Goal: Task Accomplishment & Management: Use online tool/utility

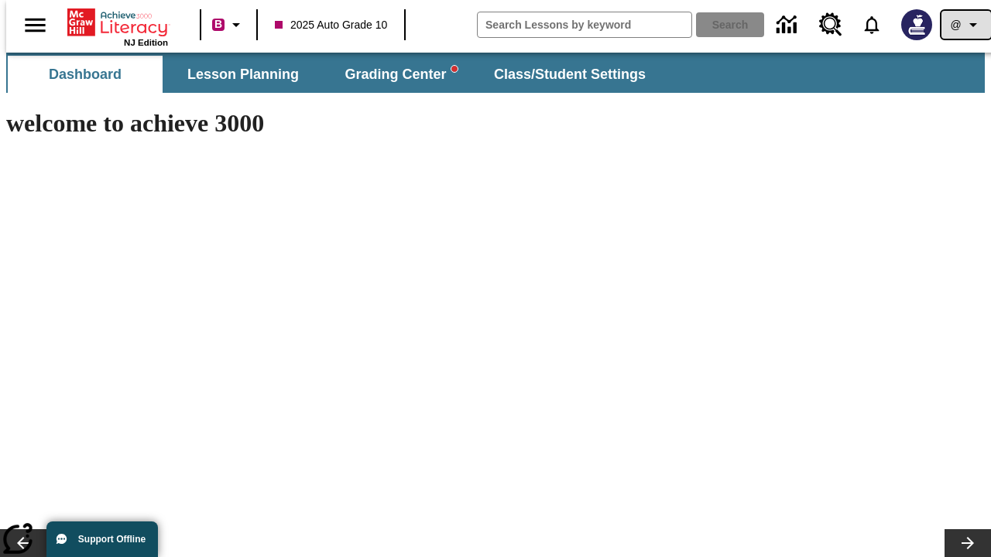
click at [964, 25] on icon "Profile/Settings" at bounding box center [973, 24] width 19 height 19
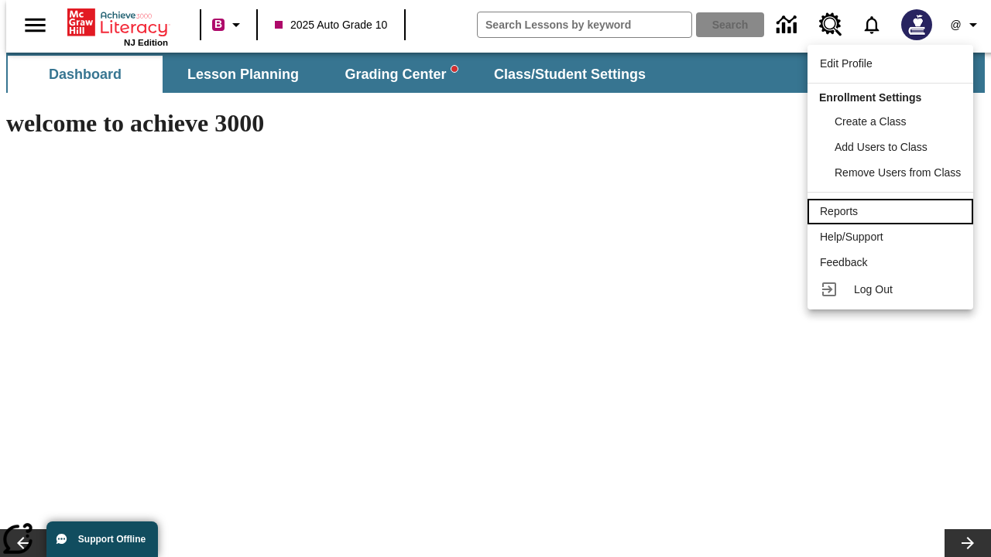
click at [893, 211] on div "Reports" at bounding box center [890, 212] width 141 height 16
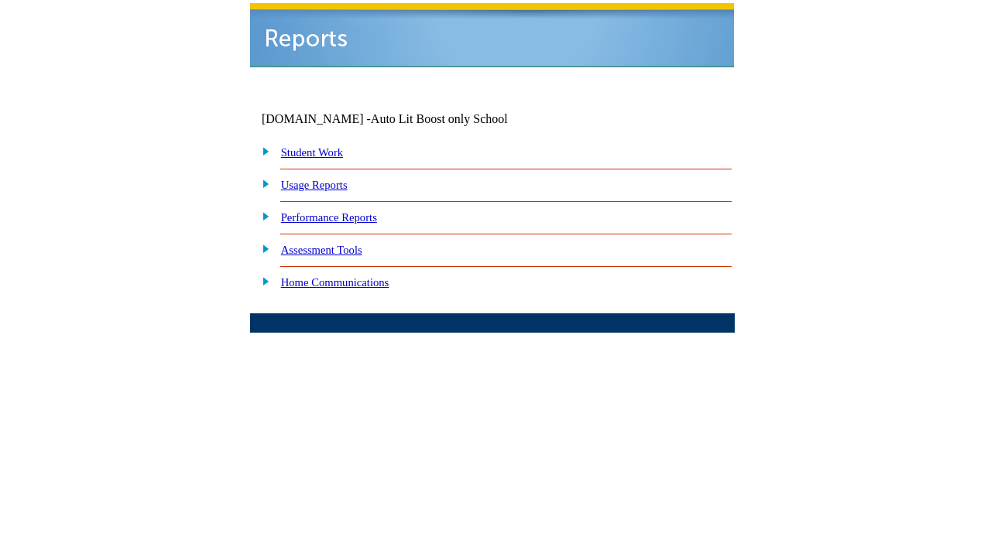
click at [345, 211] on link "Performance Reports" at bounding box center [329, 217] width 96 height 12
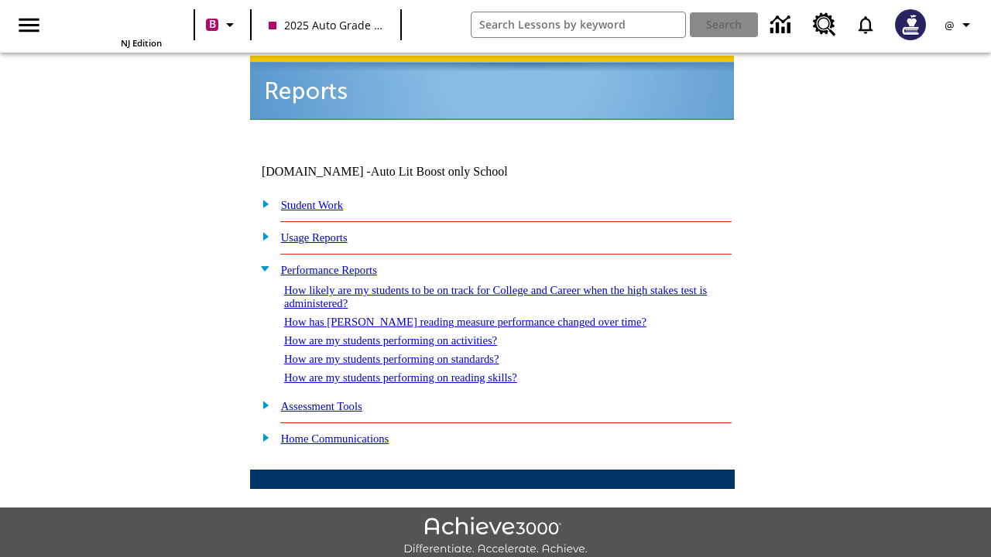
click at [416, 372] on link "How are my students performing on reading skills?" at bounding box center [400, 378] width 233 height 12
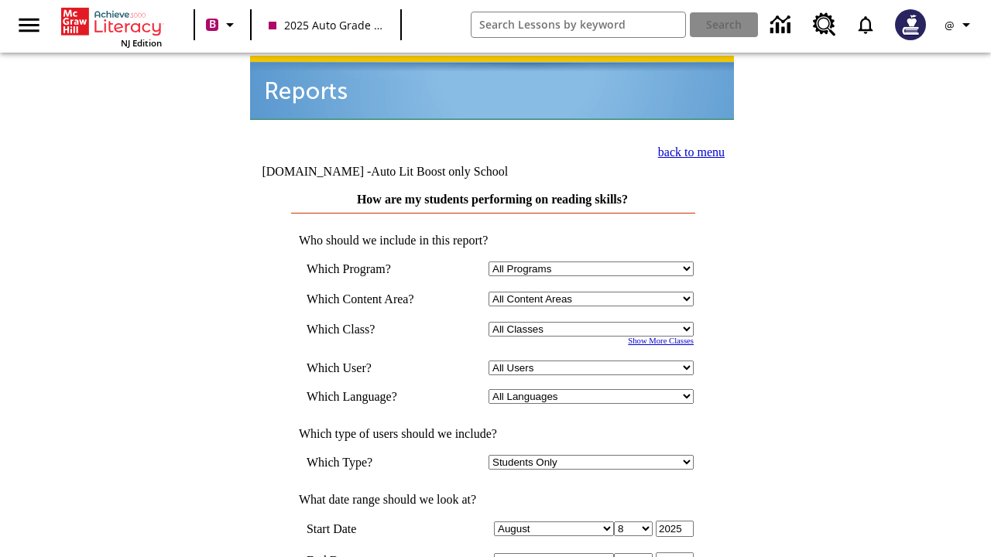
select select "4"
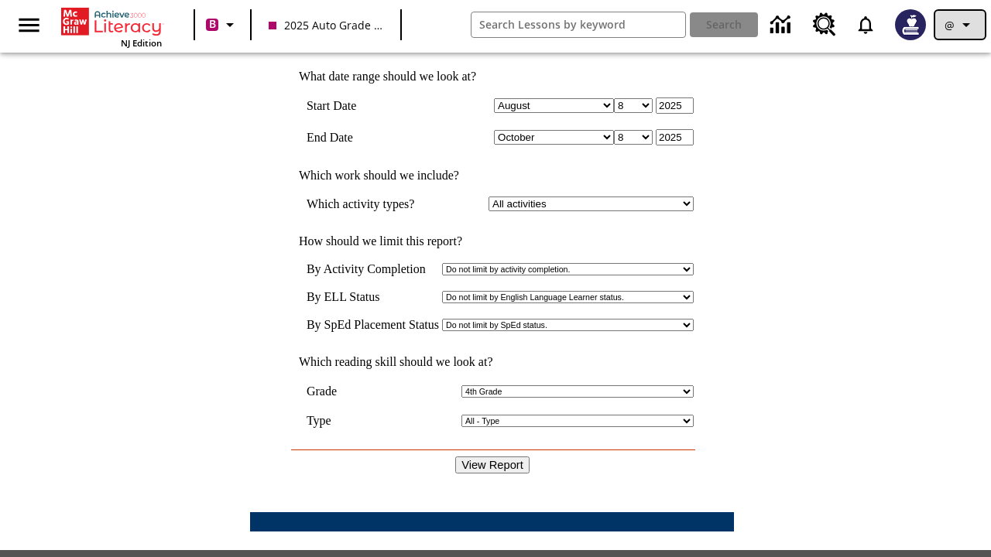
click at [960, 25] on icon "Profile/Settings" at bounding box center [966, 24] width 19 height 19
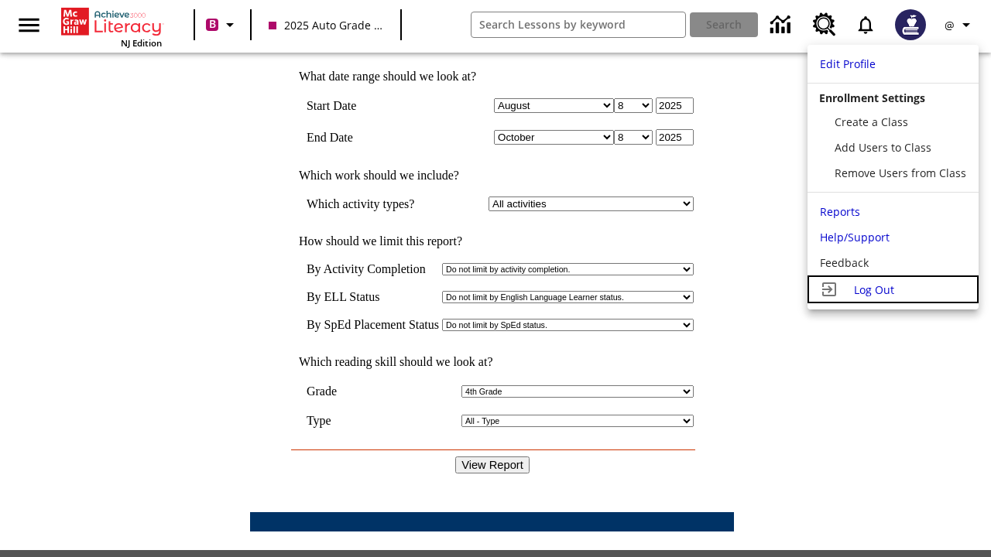
click at [893, 290] on span "Log Out" at bounding box center [874, 290] width 40 height 15
